Goal: Information Seeking & Learning: Check status

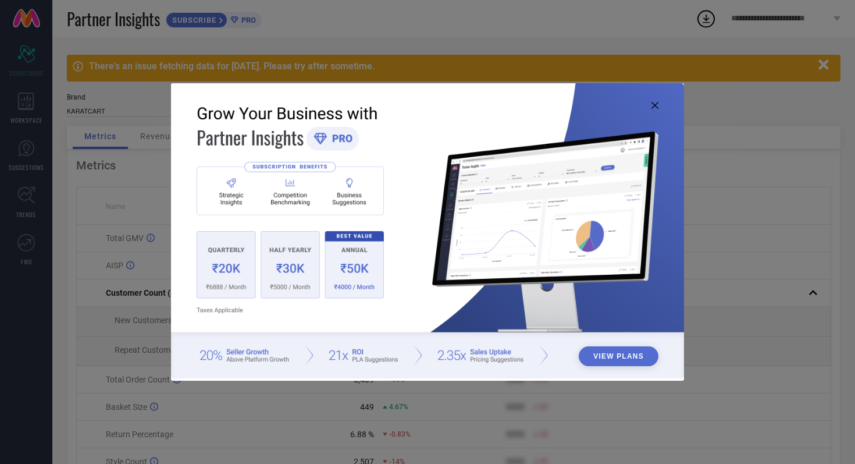
click at [655, 105] on icon at bounding box center [655, 105] width 7 height 7
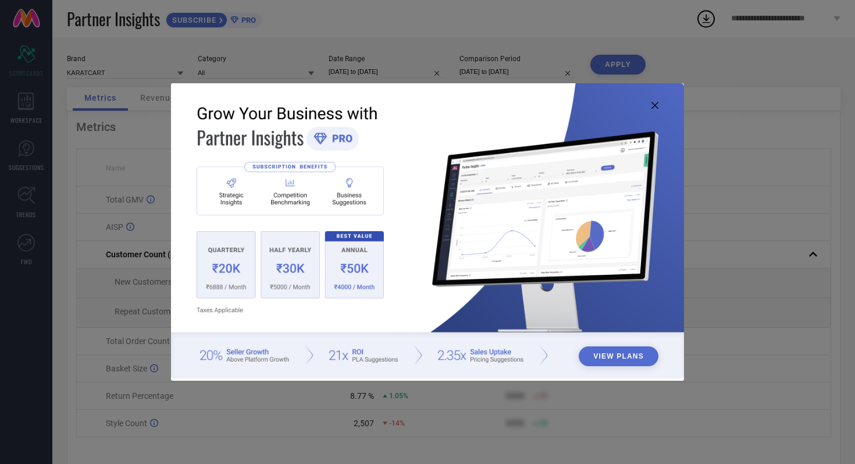
click at [654, 104] on icon at bounding box center [655, 105] width 7 height 7
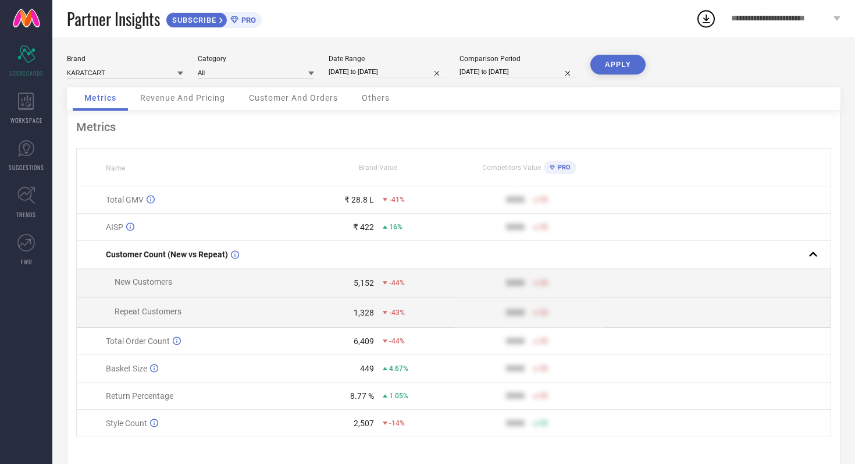
click at [210, 102] on span "Revenue And Pricing" at bounding box center [182, 97] width 85 height 9
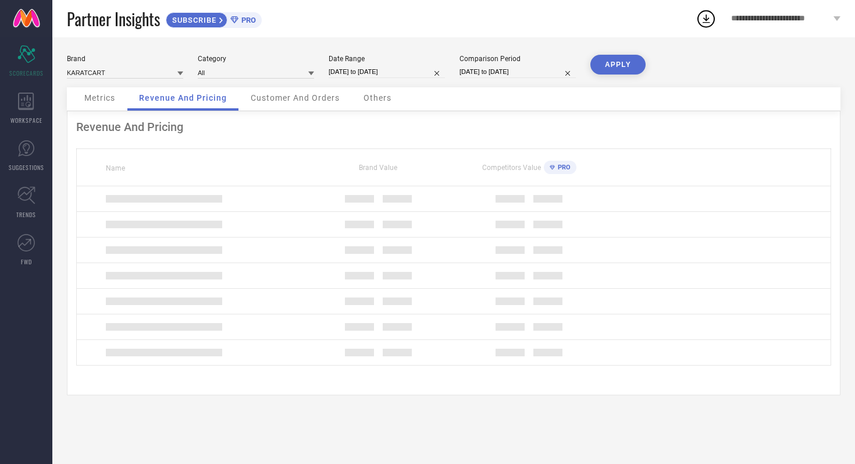
click at [280, 104] on div "Customer And Orders" at bounding box center [295, 98] width 112 height 23
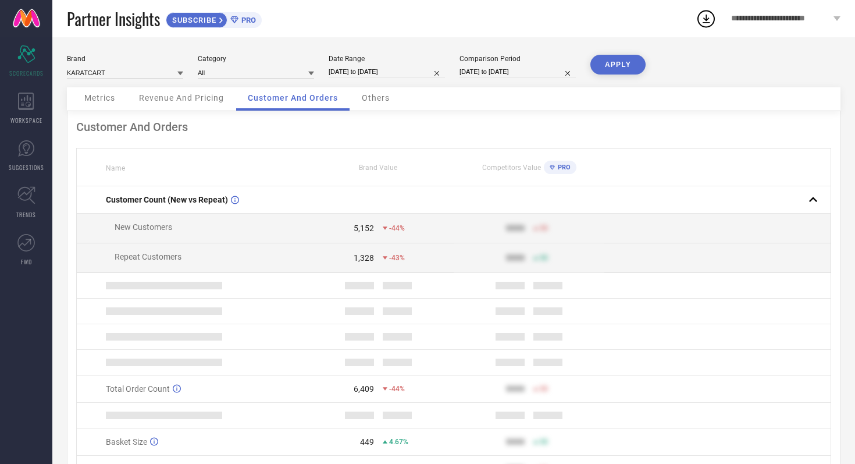
click at [390, 105] on div "Others" at bounding box center [375, 98] width 51 height 23
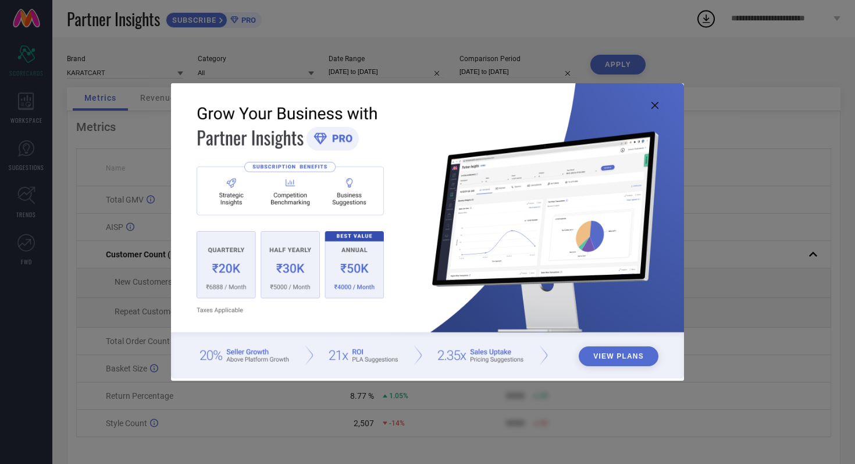
click at [654, 104] on icon at bounding box center [655, 105] width 7 height 7
